Goal: Contribute content: Contribute content

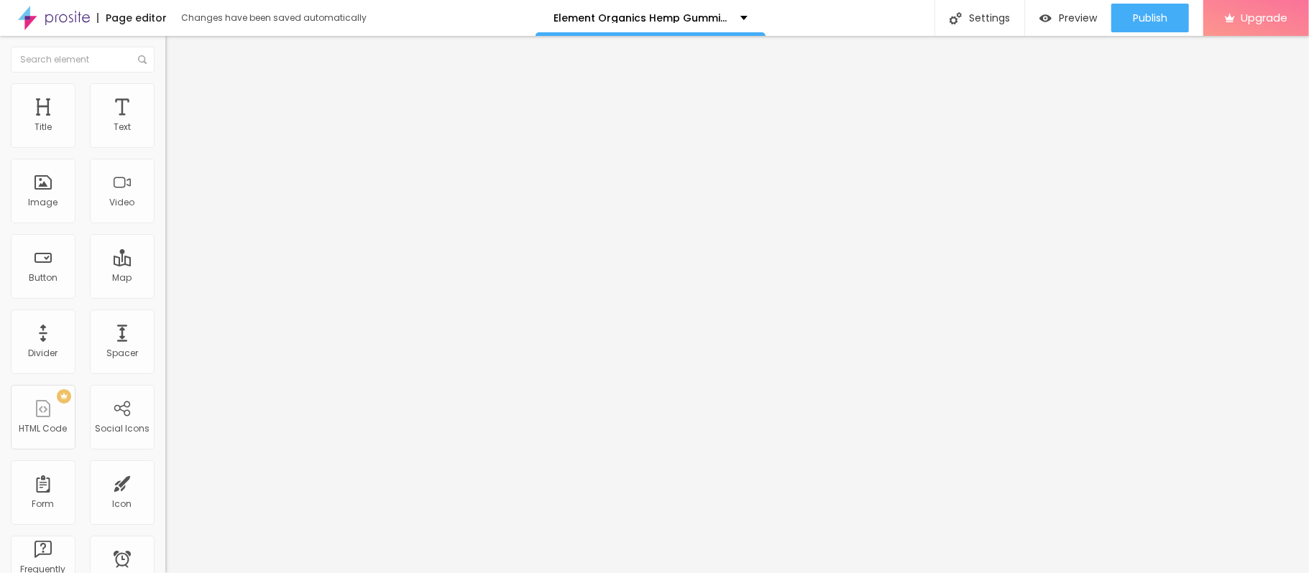
click at [165, 124] on span "Add image" at bounding box center [194, 117] width 59 height 12
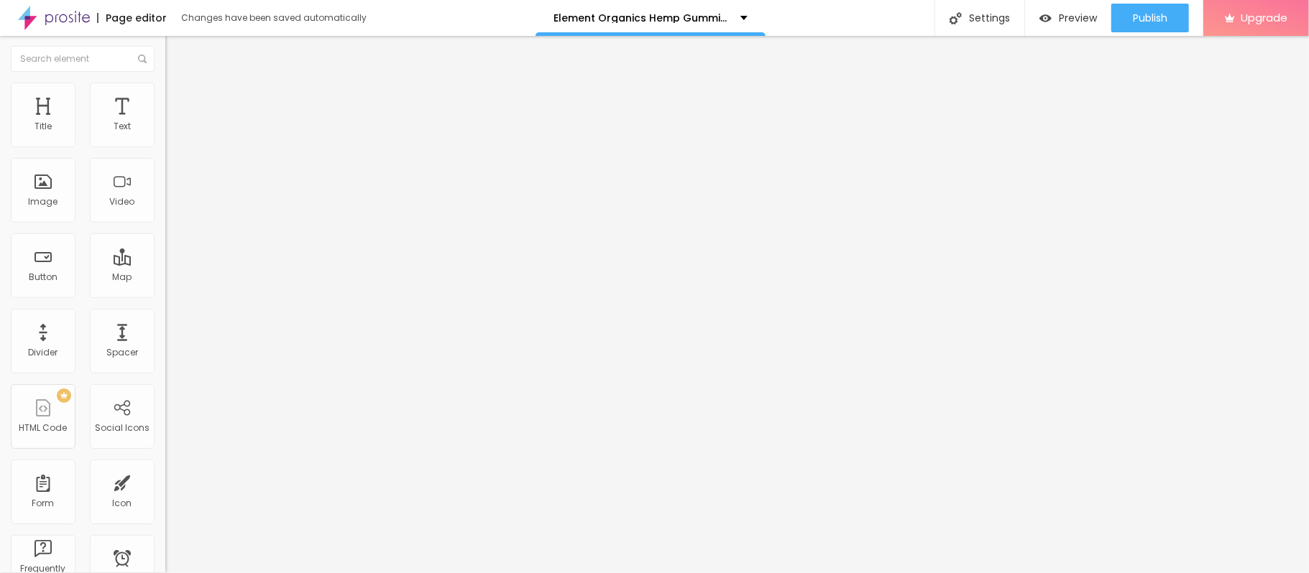
click at [165, 317] on div "Open in new tab" at bounding box center [247, 316] width 165 height 7
click at [165, 295] on input "https://" at bounding box center [251, 288] width 172 height 14
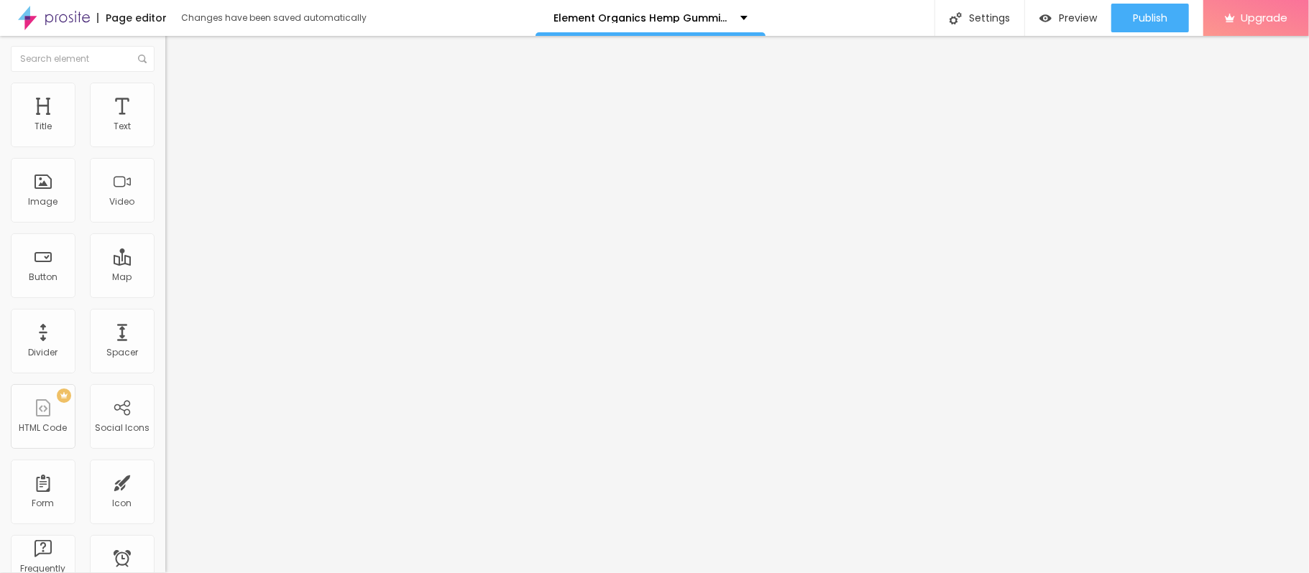
paste input "[DOMAIN_NAME][URL]"
type input "[URL][DOMAIN_NAME]"
click at [165, 134] on input "Click me" at bounding box center [251, 127] width 172 height 14
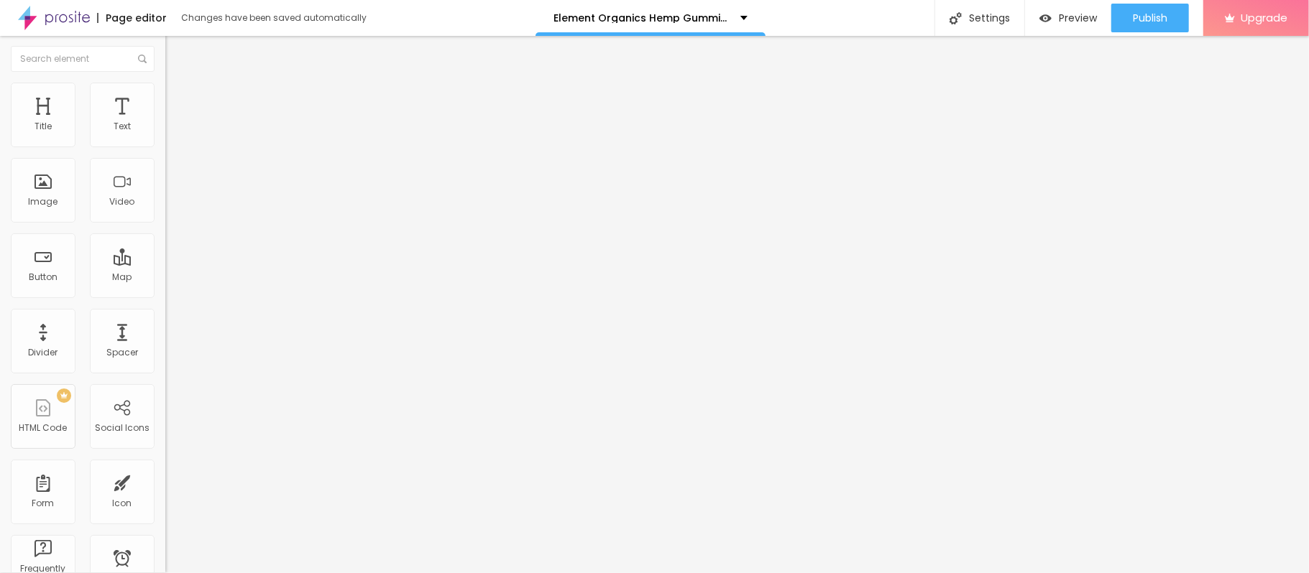
click at [165, 134] on input "Click me" at bounding box center [251, 127] width 172 height 14
paste input "👉🔥🟢𝐒𝐚𝐥𝐞 𝐈𝐬 𝐋𝐢𝐯𝐞 🟢🔥𝐒𝐡𝐨𝐩 𝐍𝐨𝐰❗🔥👇"
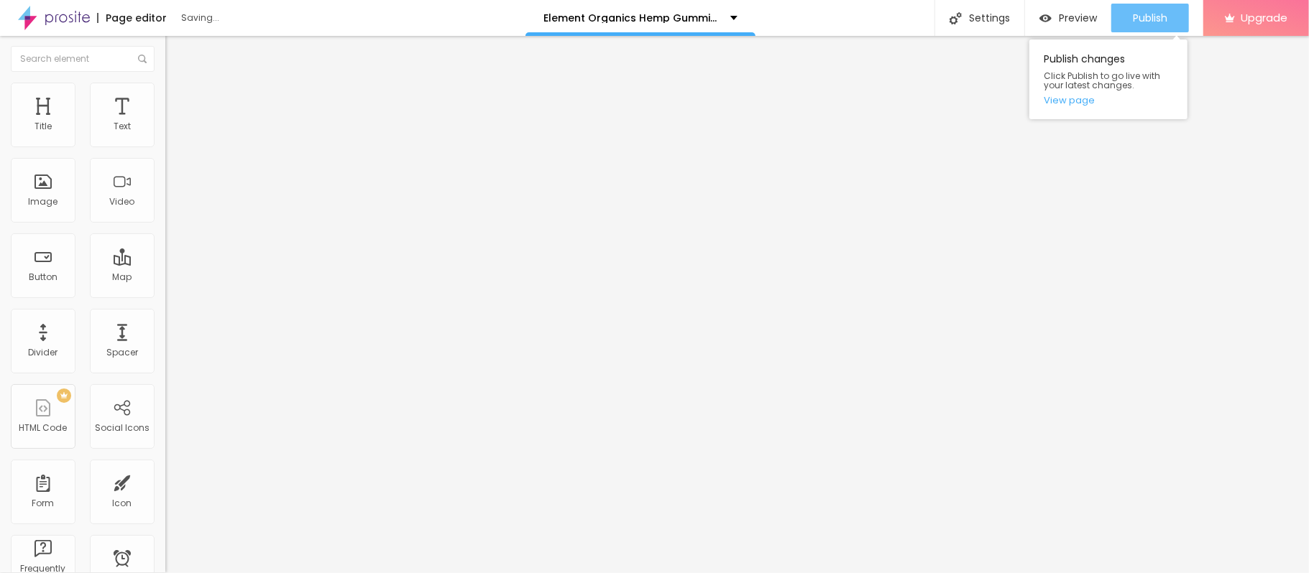
type input "👉🔥🟢𝐒𝐚𝐥𝐞 𝐈𝐬 𝐋𝐢𝐯𝐞 🟢🔥𝐒𝐡𝐨𝐩 𝐍𝐨𝐰❗🔥👇"
click at [1140, 21] on span "Publish" at bounding box center [1150, 17] width 34 height 11
click at [1070, 102] on link "View page" at bounding box center [1107, 100] width 129 height 9
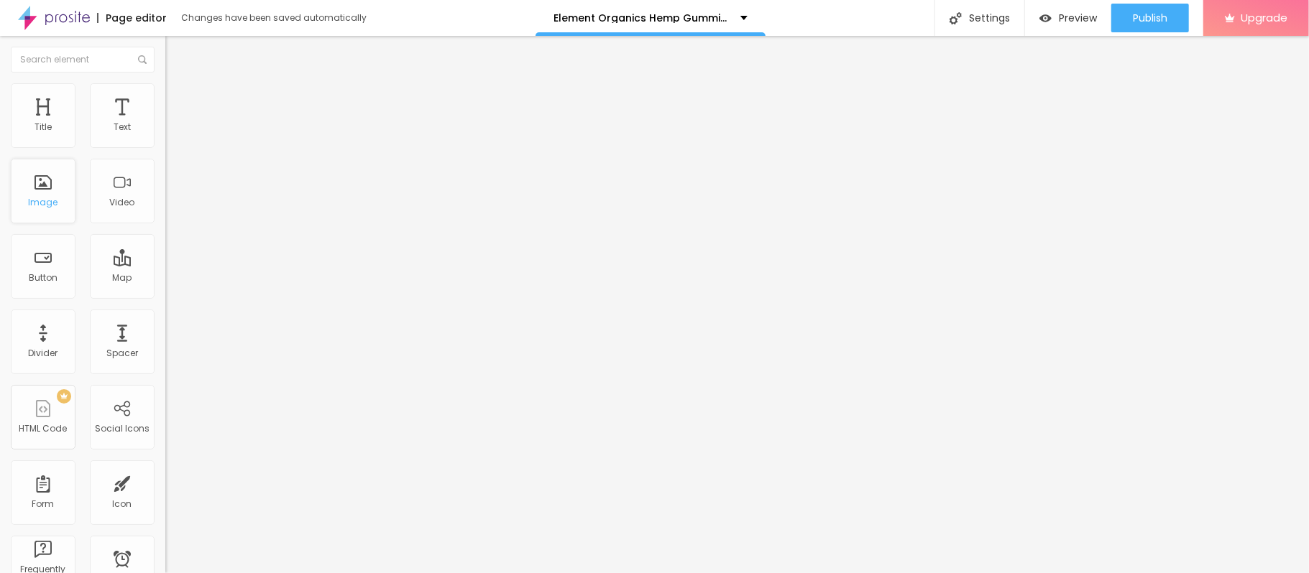
click at [36, 199] on div "Image" at bounding box center [43, 203] width 29 height 10
click at [165, 124] on span "Add image" at bounding box center [194, 117] width 59 height 12
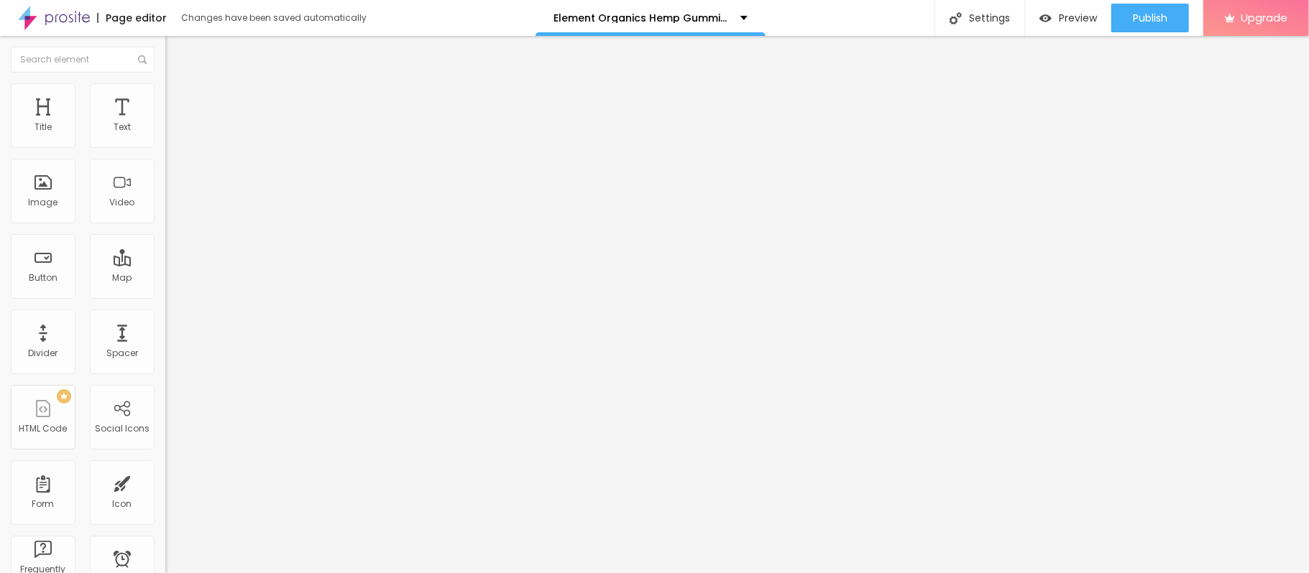
click at [165, 292] on input "https://" at bounding box center [251, 289] width 172 height 14
click at [165, 314] on div at bounding box center [247, 314] width 165 height 0
click at [165, 296] on input "https://" at bounding box center [251, 289] width 172 height 14
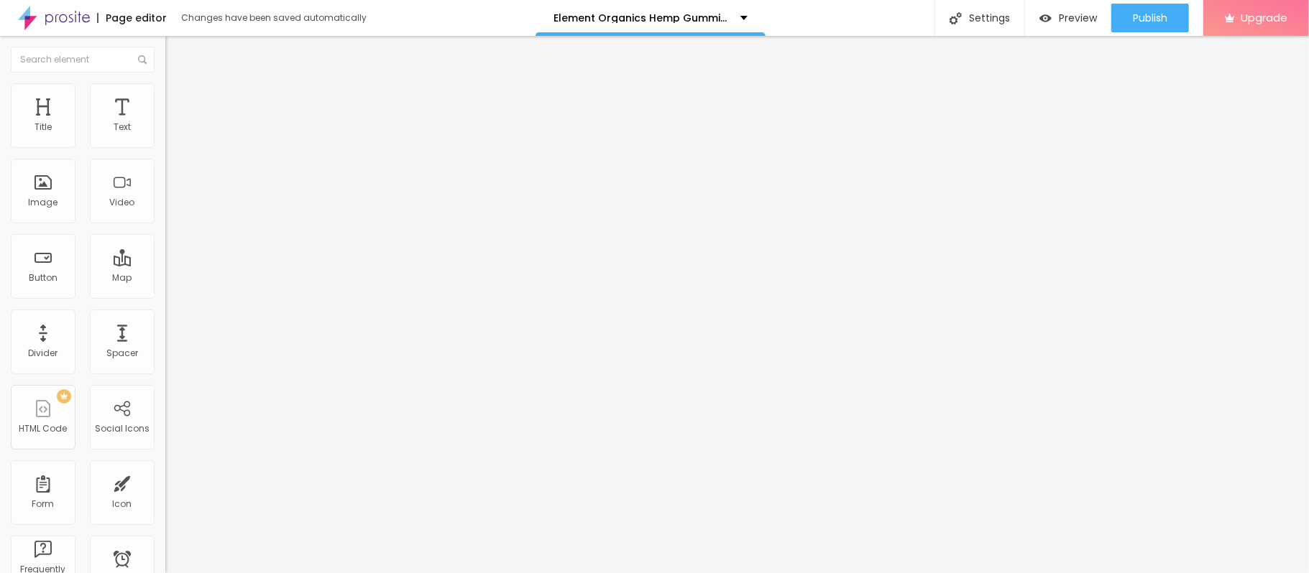
paste input "[DOMAIN_NAME][URL]"
type input "[URL][DOMAIN_NAME]"
click at [165, 135] on input "Click me" at bounding box center [251, 128] width 172 height 14
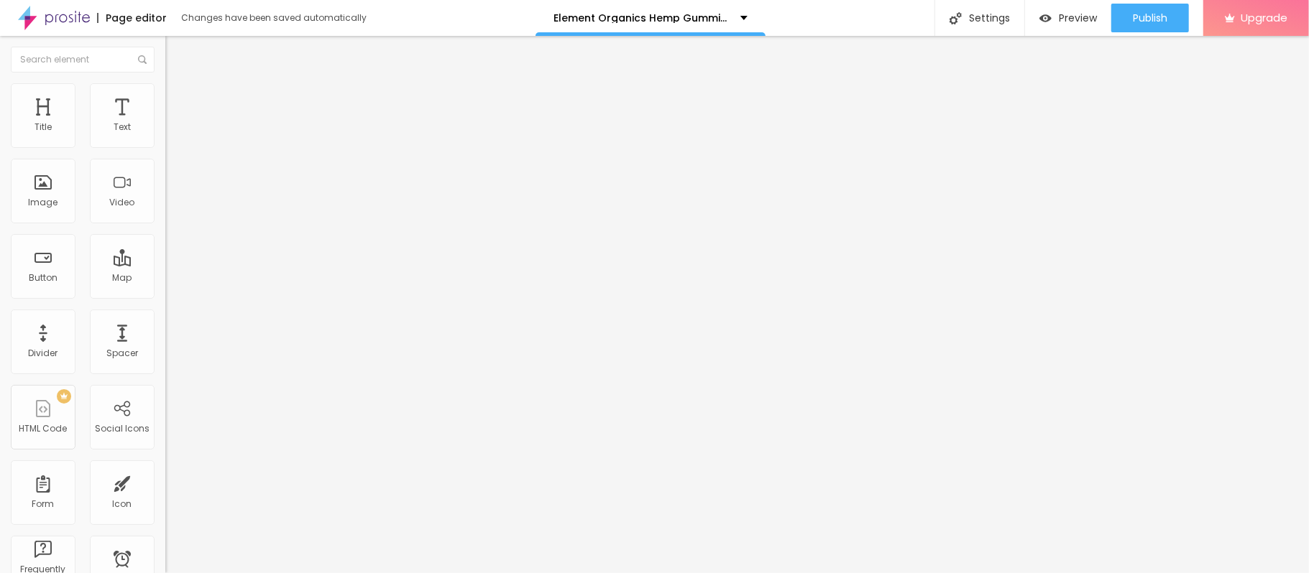
click at [165, 135] on input "Click me" at bounding box center [251, 128] width 172 height 14
paste input "👉🔥🟢𝐒𝐚𝐥𝐞 𝐈𝐬 𝐋𝐢𝐯𝐞 🟢🔥𝐒𝐡𝐨𝐩 𝐍𝐨𝐰❗🔥👇"
type input "👉🔥🟢𝐒𝐚𝐥𝐞 𝐈𝐬 𝐋𝐢𝐯𝐞 🟢🔥𝐒𝐡𝐨𝐩 𝐍𝐨𝐰❗🔥👇"
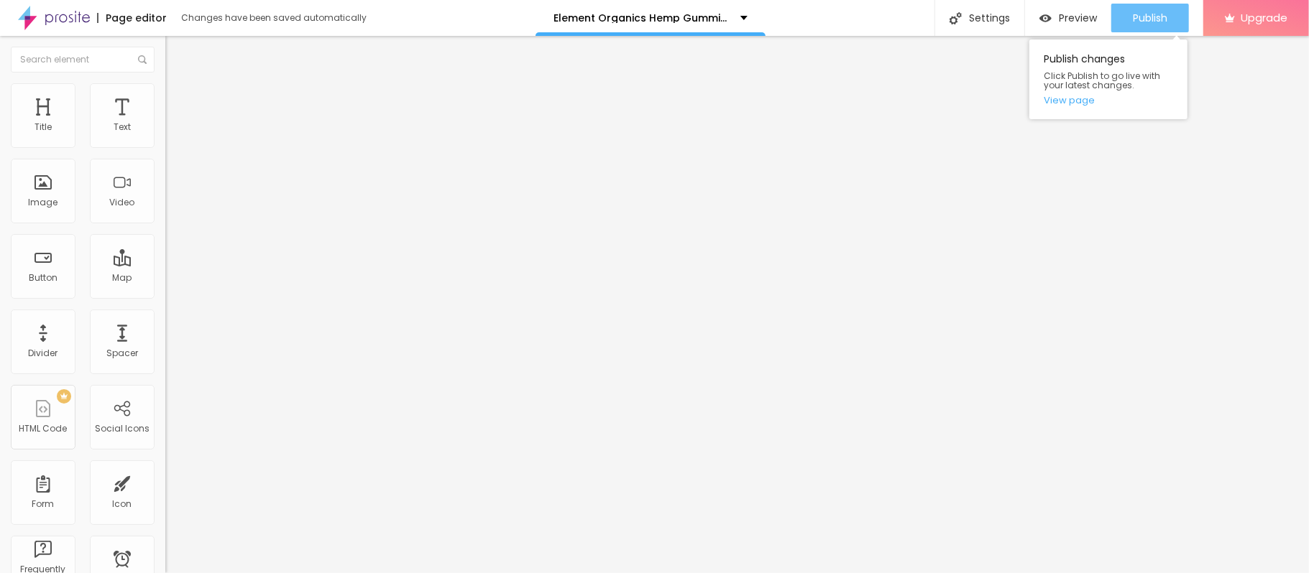
click at [1153, 13] on span "Publish" at bounding box center [1150, 17] width 34 height 11
click at [1079, 98] on link "View page" at bounding box center [1107, 100] width 129 height 9
